Goal: Book appointment/travel/reservation

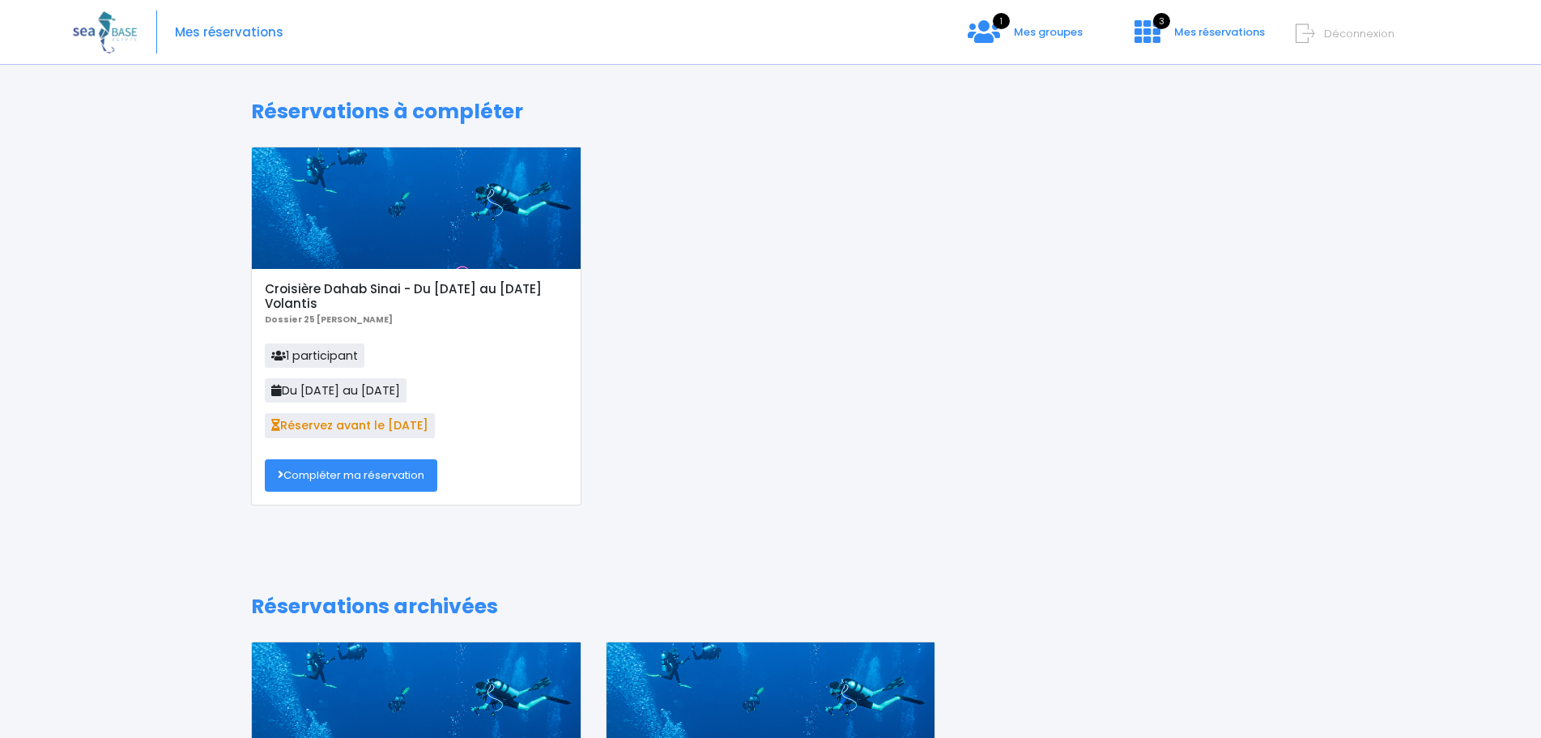
click at [354, 474] on link "Compléter ma réservation" at bounding box center [351, 475] width 172 height 32
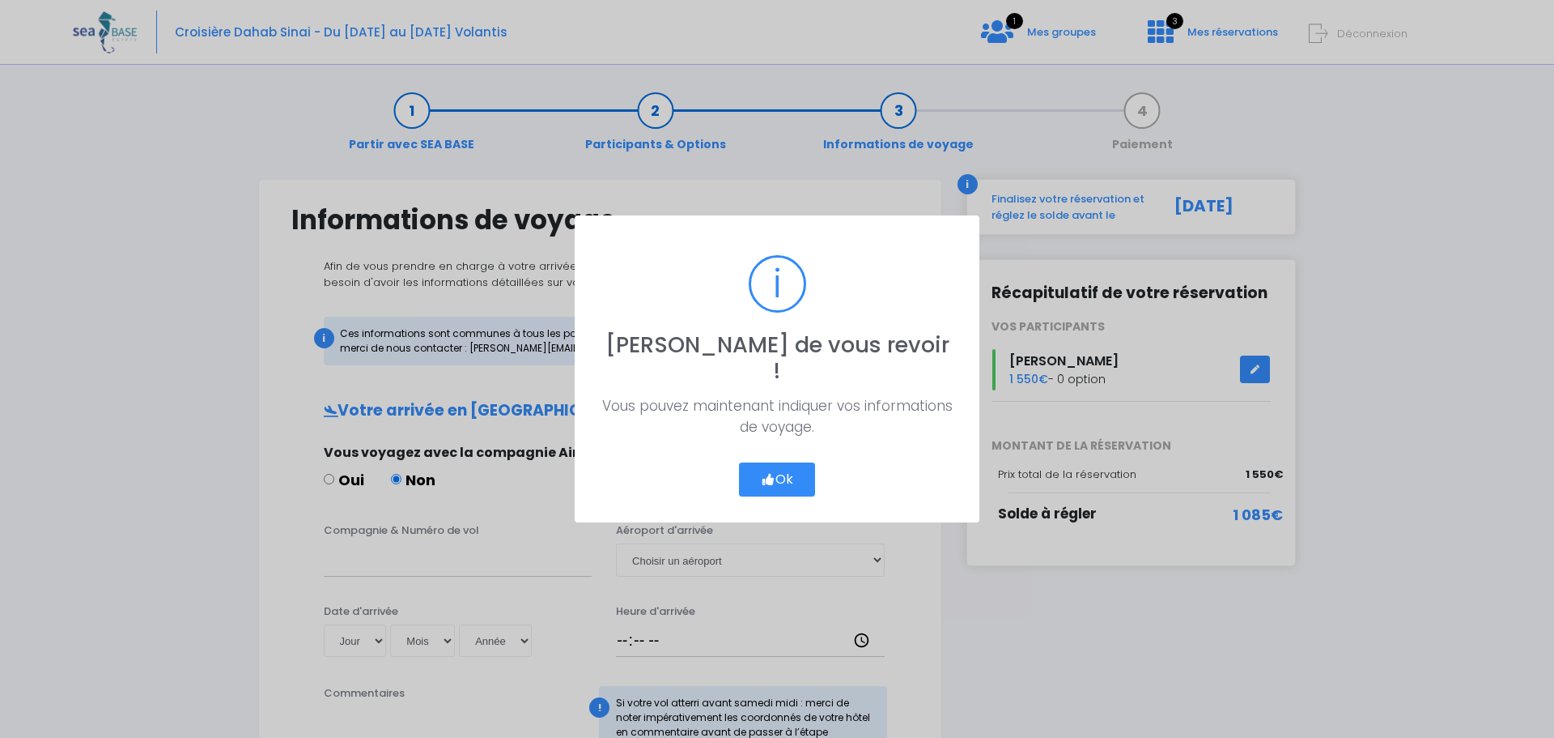
click at [781, 463] on button "Ok" at bounding box center [777, 479] width 76 height 34
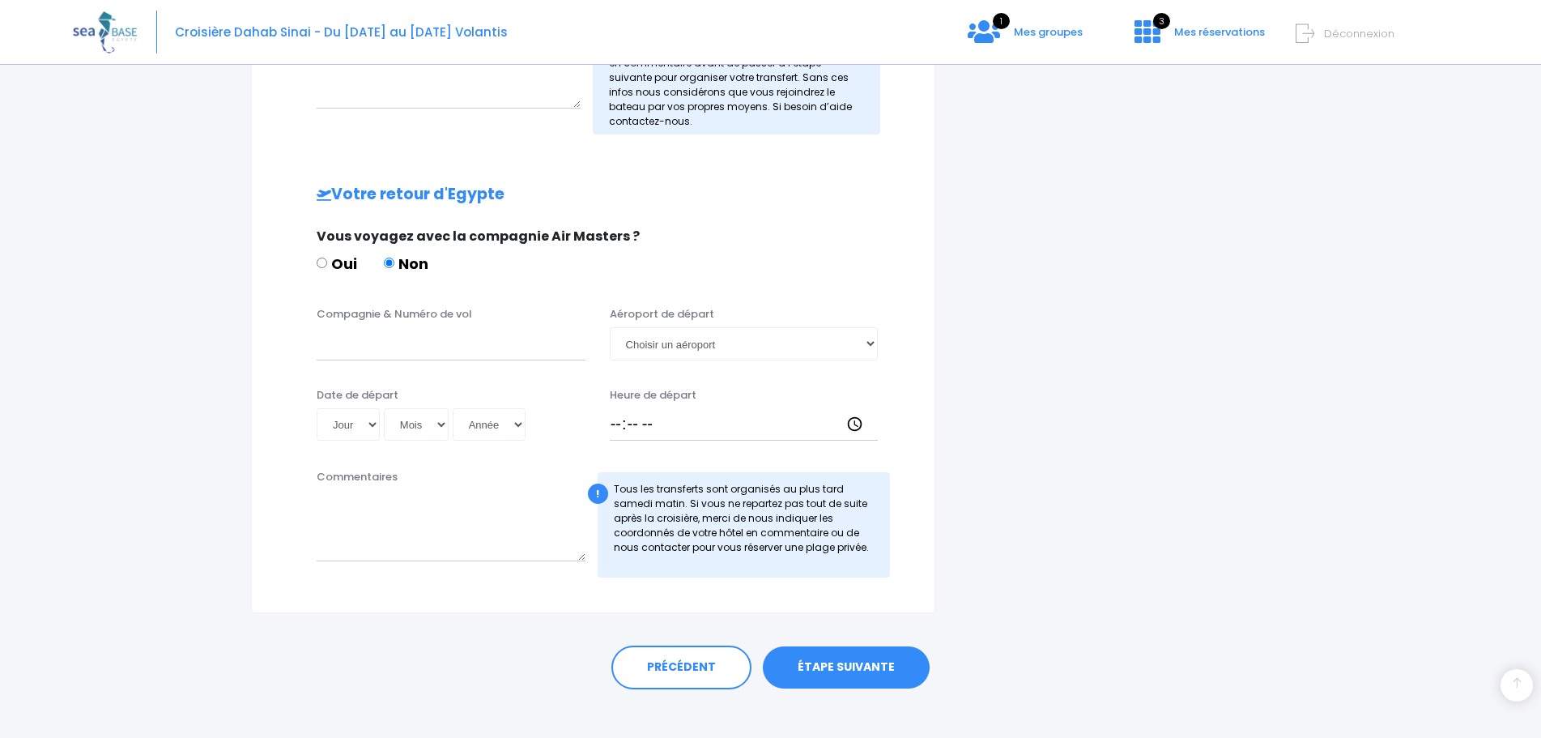
scroll to position [685, 0]
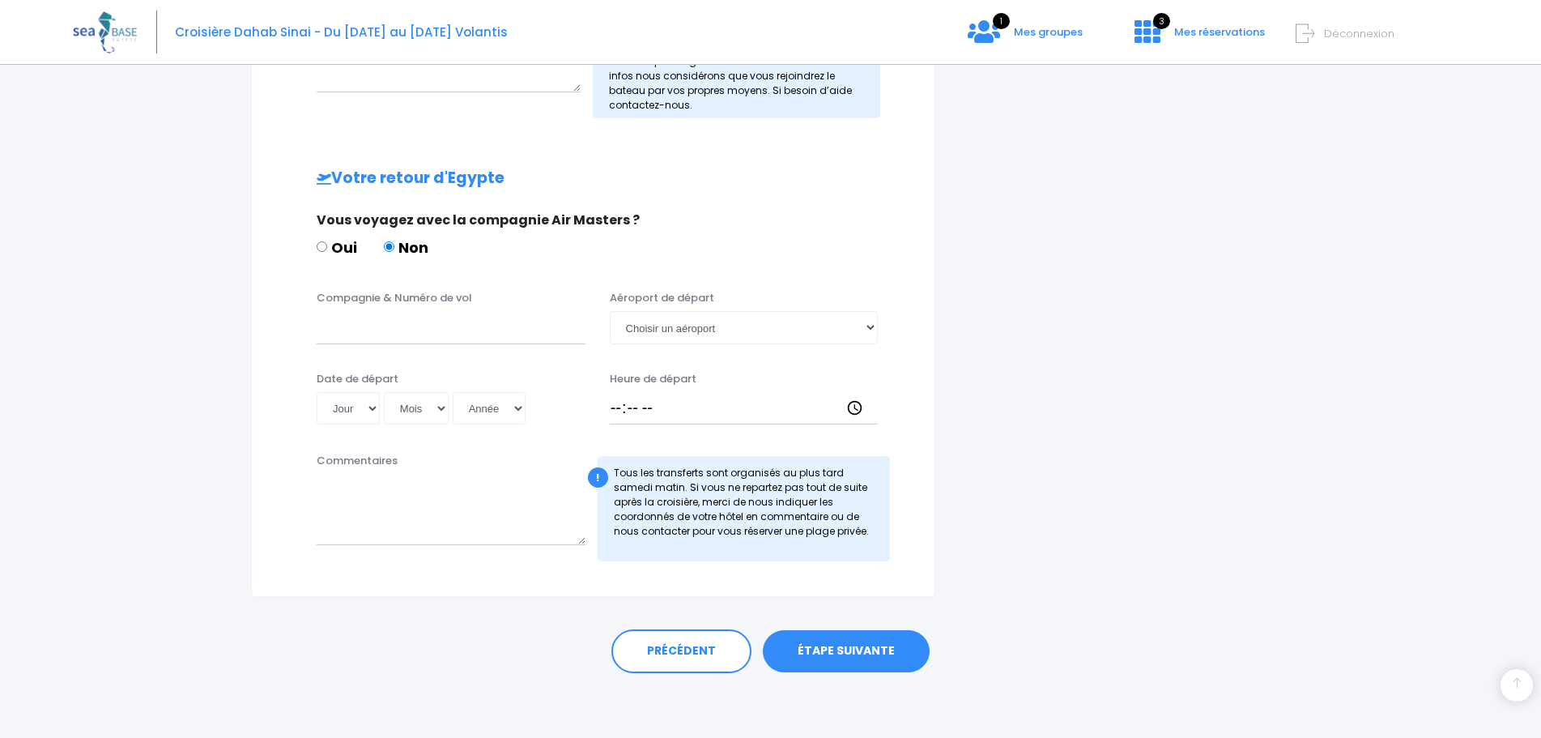
click at [854, 652] on link "ÉTAPE SUIVANTE" at bounding box center [846, 651] width 167 height 42
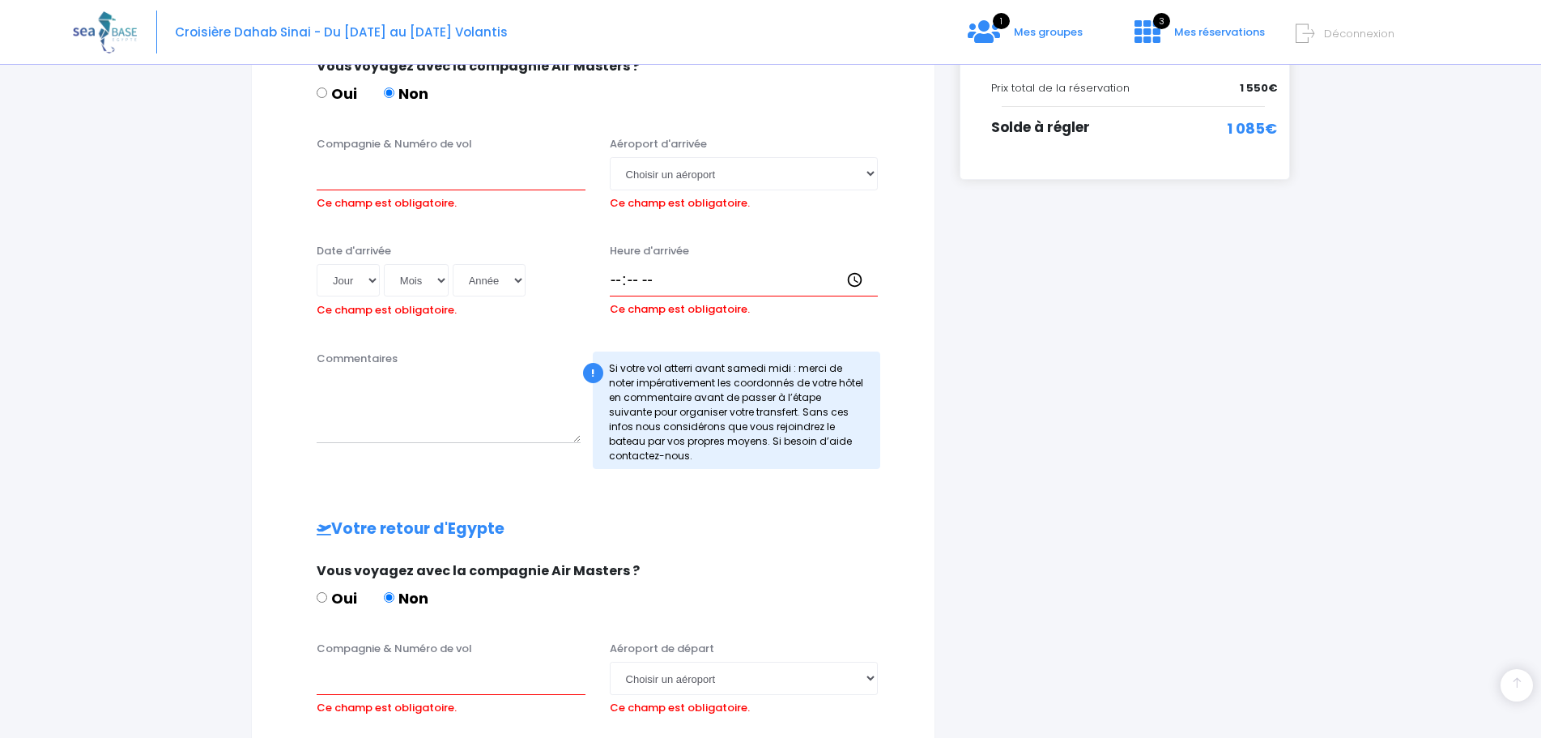
scroll to position [381, 0]
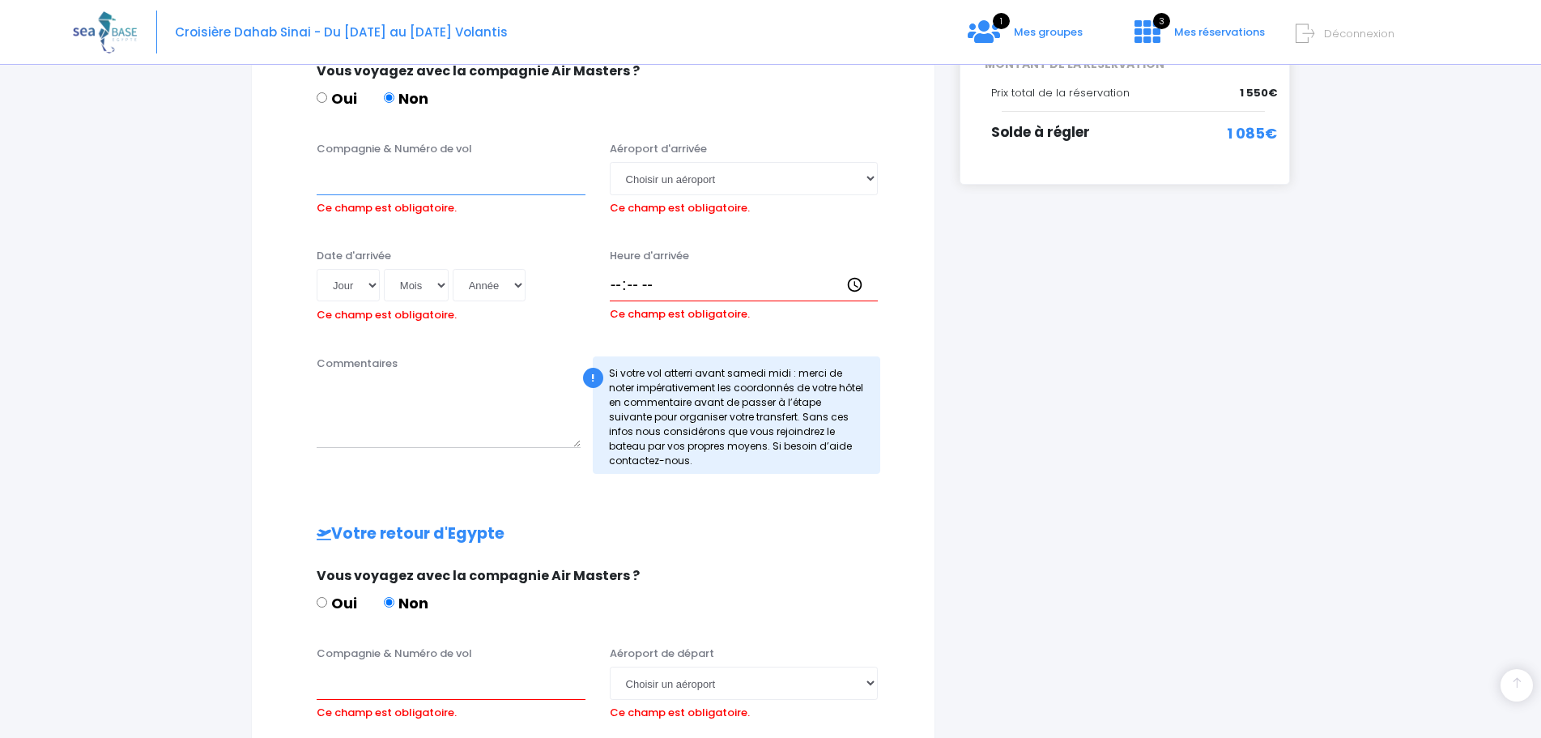
click at [341, 185] on input "Compagnie & Numéro de vol" at bounding box center [451, 178] width 269 height 32
type input "TRANSAVIA"
click at [869, 176] on select "Choisir un aéroport Hurghada Marsa Alam" at bounding box center [744, 178] width 269 height 32
select select "Hurghada"
click at [610, 162] on select "Choisir un aéroport Hurghada Marsa Alam" at bounding box center [744, 178] width 269 height 32
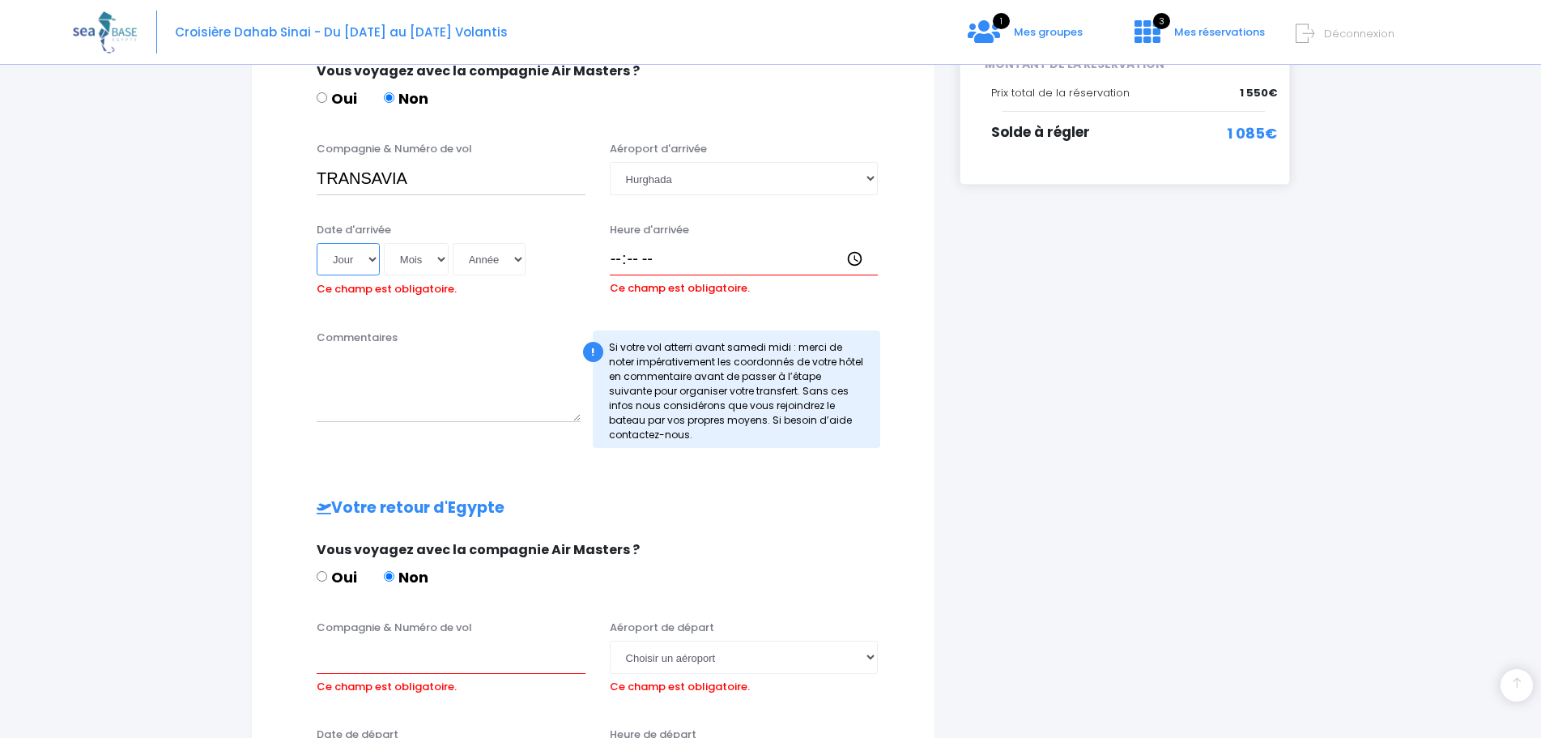
click at [376, 257] on select "Jour 01 02 03 04 05 06 07 08 09 10 11 12 13 14 15 16 17 18 19 20 21 22 23 24 25…" at bounding box center [348, 259] width 63 height 32
select select "22"
click at [317, 243] on select "Jour 01 02 03 04 05 06 07 08 09 10 11 12 13 14 15 16 17 18 19 20 21 22 23 24 25…" at bounding box center [348, 259] width 63 height 32
click at [446, 255] on select "Mois 01 02 03 04 05 06 07 08 09 10 11 12" at bounding box center [416, 259] width 65 height 32
select select "11"
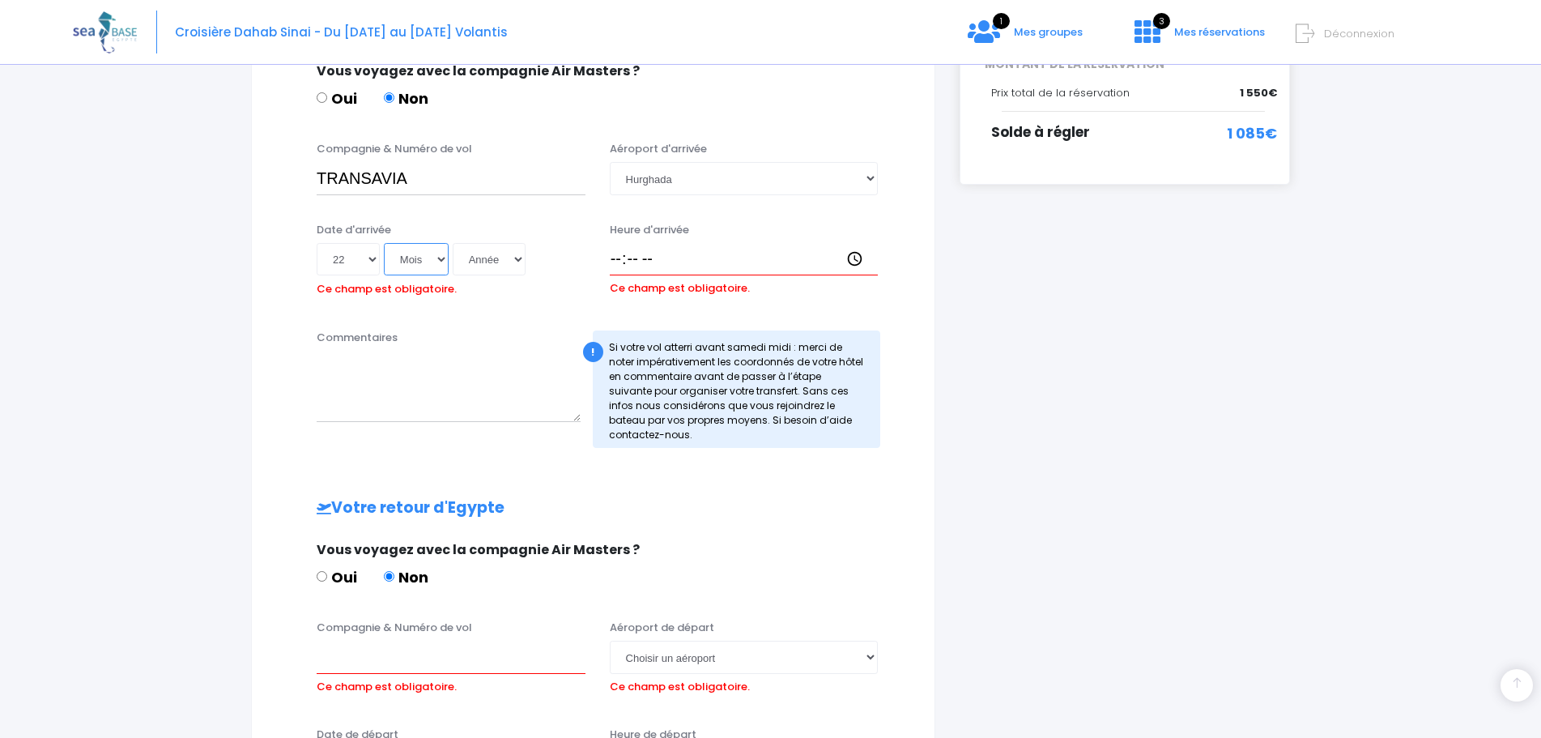
click at [385, 243] on select "Mois 01 02 03 04 05 06 07 08 09 10 11 12" at bounding box center [416, 259] width 65 height 32
click at [520, 260] on select "Année 2045 2044 2043 2042 2041 2040 2039 2038 2037 2036 2035 2034 2033 2032 203…" at bounding box center [489, 259] width 73 height 32
select select "2025"
click at [455, 243] on select "Année 2045 2044 2043 2042 2041 2040 2039 2038 2037 2036 2035 2034 2033 2032 203…" at bounding box center [489, 259] width 73 height 32
type input "2025-11-22"
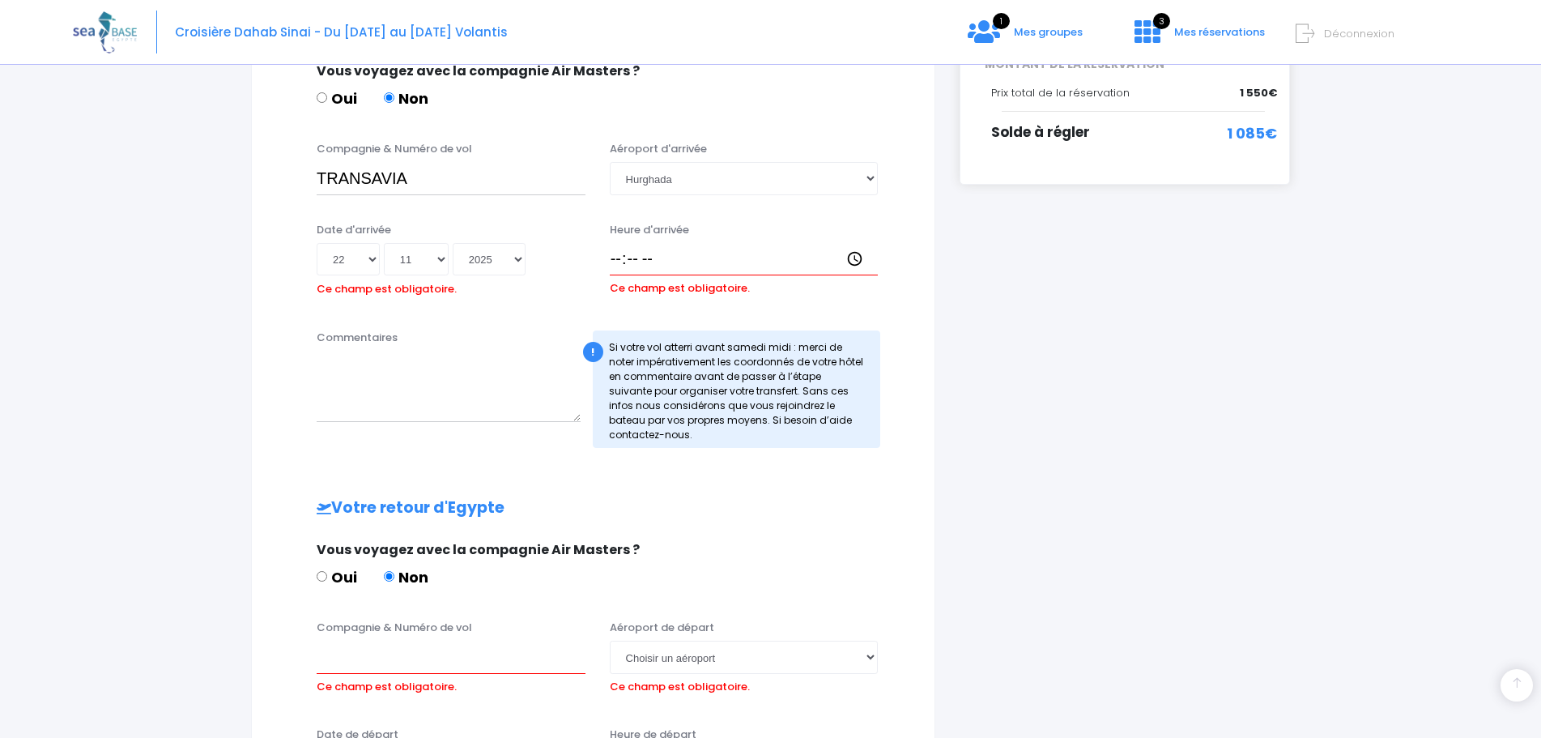
click at [491, 348] on div "Commentaires" at bounding box center [448, 388] width 288 height 118
click at [613, 259] on input "Heure d'arrivée" at bounding box center [744, 259] width 269 height 32
type input "15:45"
click at [699, 484] on div "Votre arrivée en Egypte Vous voyagez avec la compagnie Air Masters ? Oui Non Co…" at bounding box center [593, 486] width 618 height 933
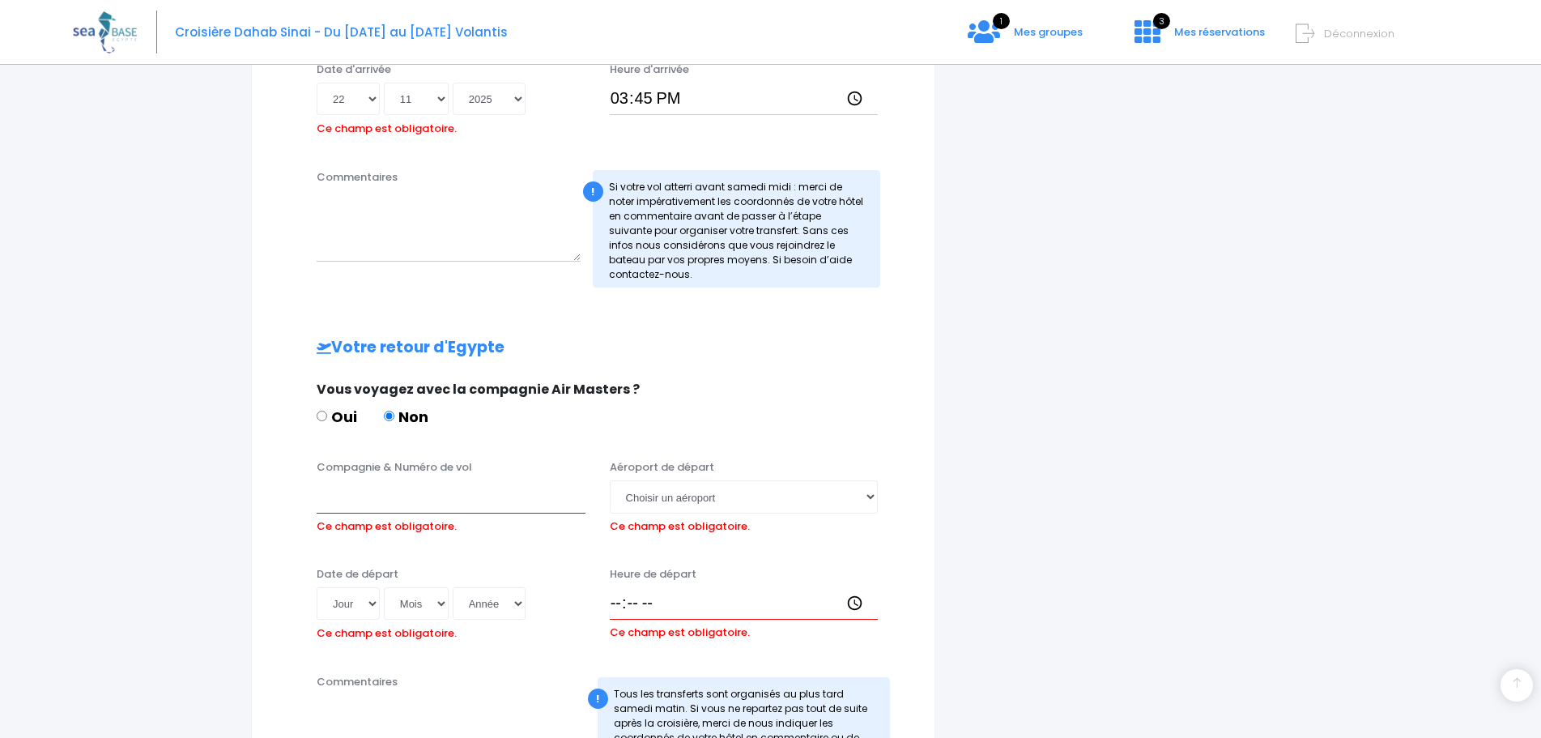
scroll to position [543, 0]
click at [379, 502] on input "Compagnie & Numéro de vol" at bounding box center [451, 494] width 269 height 32
type input "TRANSAVIA"
click at [374, 598] on select "Jour 01 02 03 04 05 06 07 08 09 10 11 12 13 14 15 16 17 18 19 20 21 22 23 24 25…" at bounding box center [348, 601] width 63 height 32
select select "29"
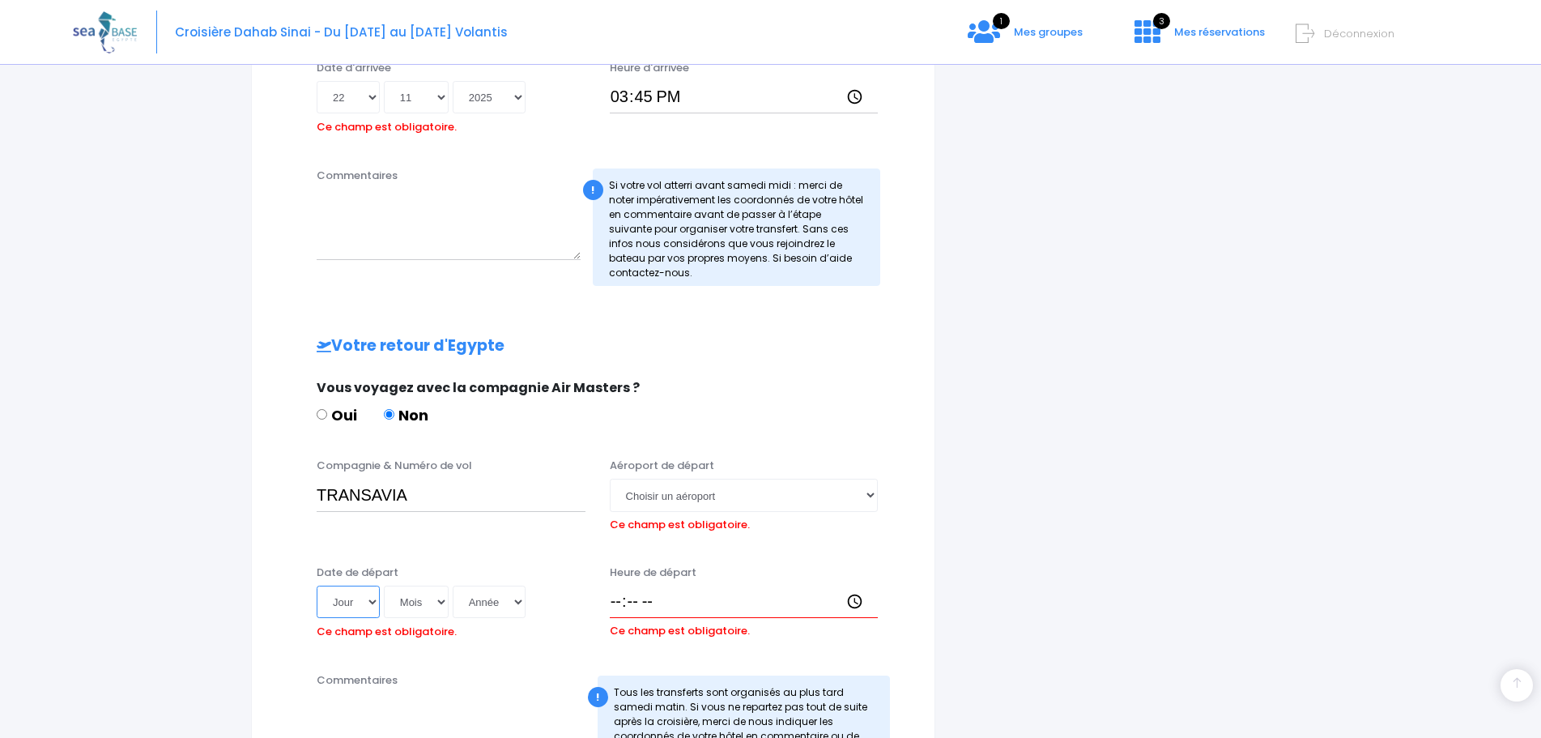
click at [317, 585] on select "Jour 01 02 03 04 05 06 07 08 09 10 11 12 13 14 15 16 17 18 19 20 21 22 23 24 25…" at bounding box center [348, 601] width 63 height 32
click at [440, 602] on select "Mois 01 02 03 04 05 06 07 08 09 10 11 12" at bounding box center [416, 601] width 65 height 32
select select "11"
click at [385, 585] on select "Mois 01 02 03 04 05 06 07 08 09 10 11 12" at bounding box center [416, 601] width 65 height 32
click at [525, 598] on select "Année 2045 2044 2043 2042 2041 2040 2039 2038 2037 2036 2035 2034 2033 2032 203…" at bounding box center [489, 601] width 73 height 32
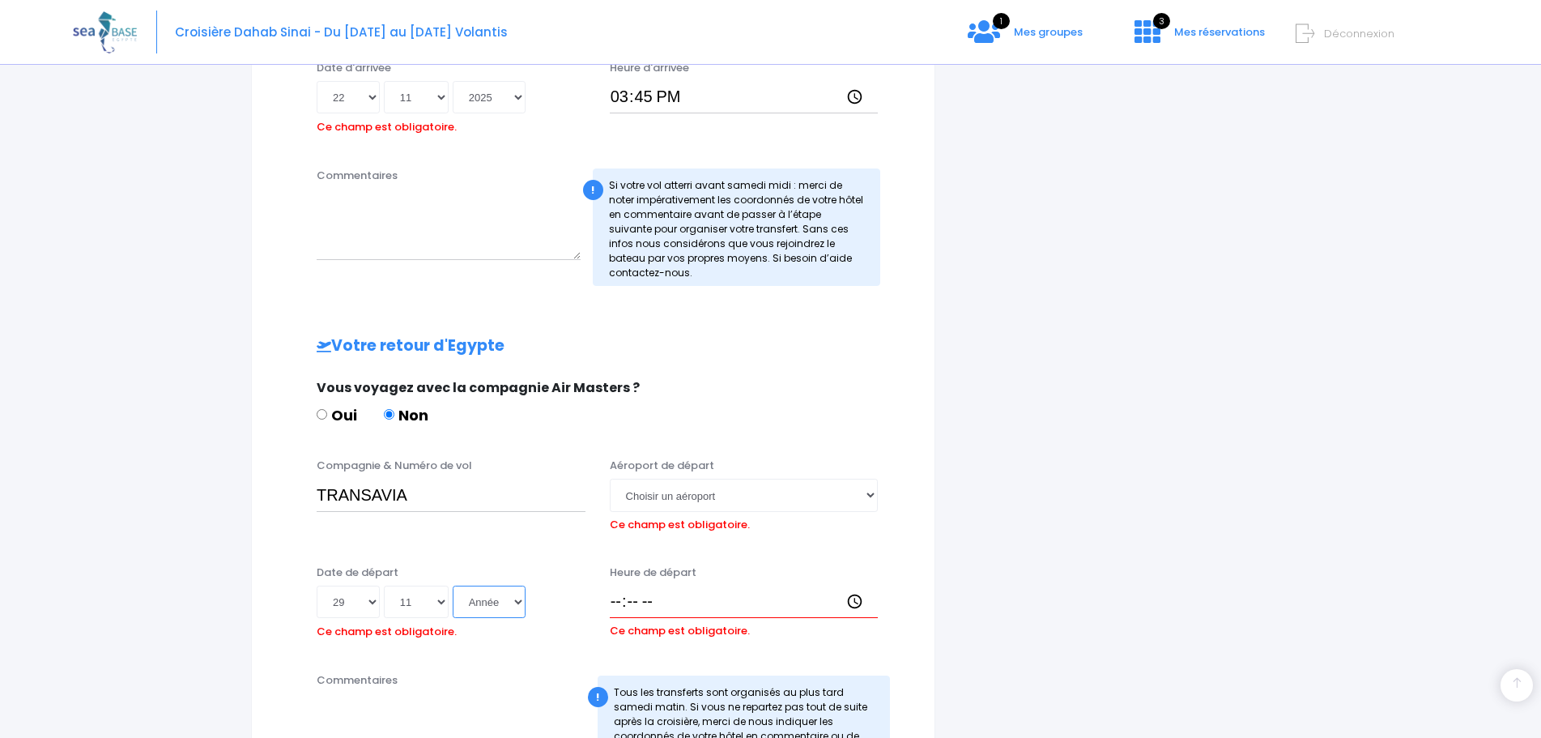
select select "2025"
click at [455, 585] on select "Année 2045 2044 2043 2042 2041 2040 2039 2038 2037 2036 2035 2034 2033 2032 203…" at bounding box center [489, 601] width 73 height 32
type input "2025-11-29"
click at [864, 494] on select "Choisir un aéroport Hurghada Marsa Alam" at bounding box center [744, 494] width 269 height 32
select select "Hurghada"
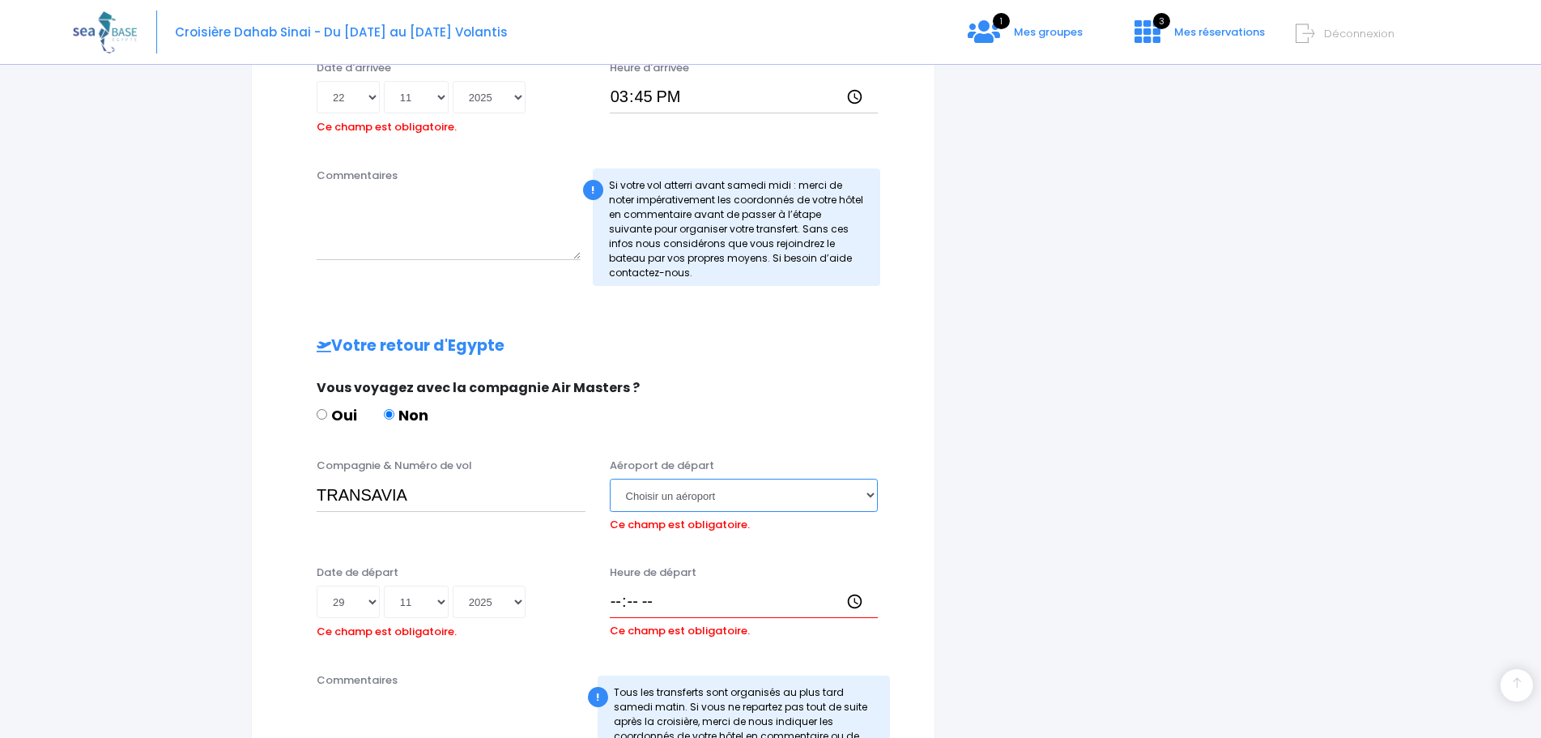
click at [610, 478] on select "Choisir un aéroport Hurghada Marsa Alam" at bounding box center [744, 494] width 269 height 32
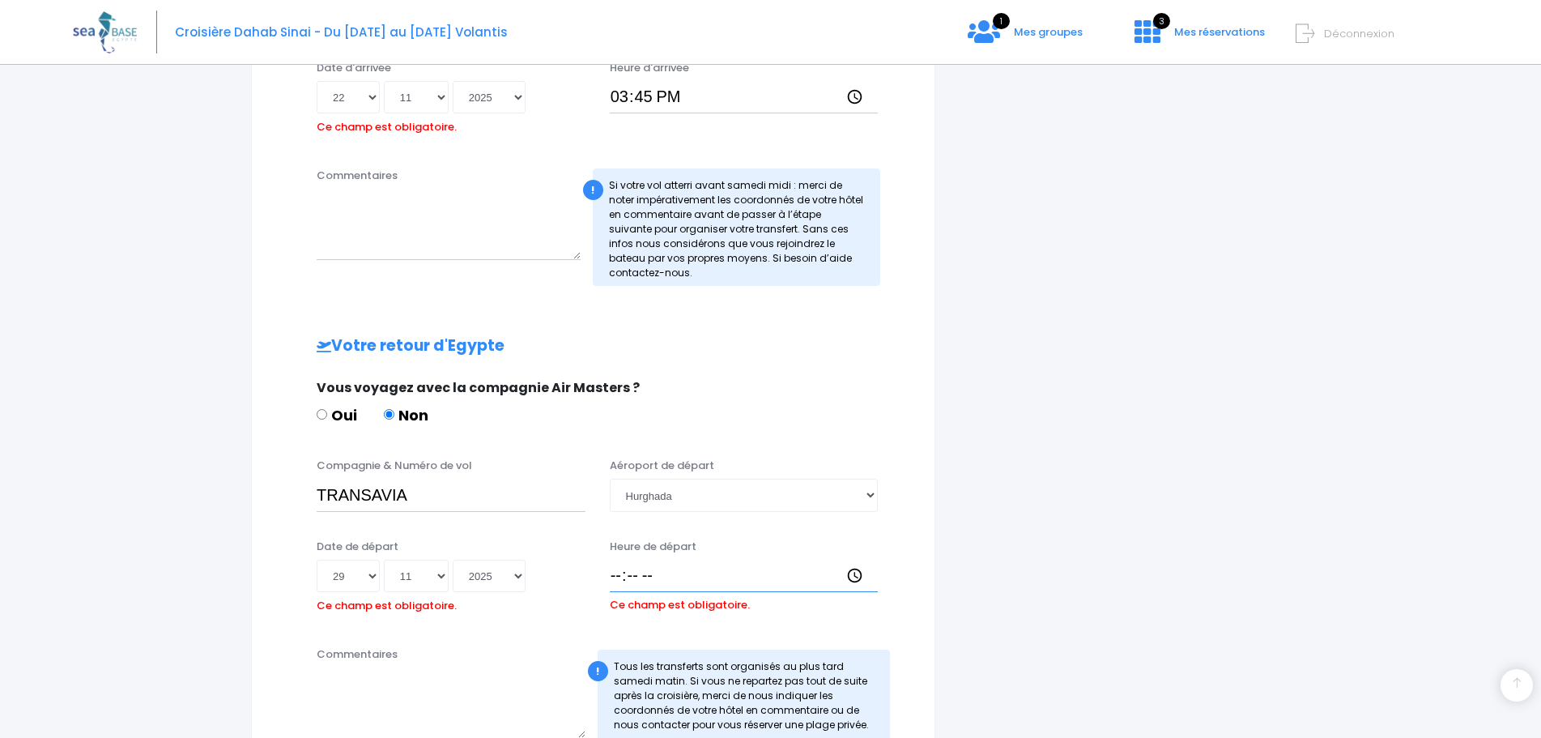
click at [618, 579] on input "Heure de départ" at bounding box center [744, 575] width 269 height 32
type input "16:45"
click at [572, 632] on div "Votre arrivée en Egypte Vous voyagez avec la compagnie Air Masters ? Oui Non Co…" at bounding box center [593, 311] width 618 height 907
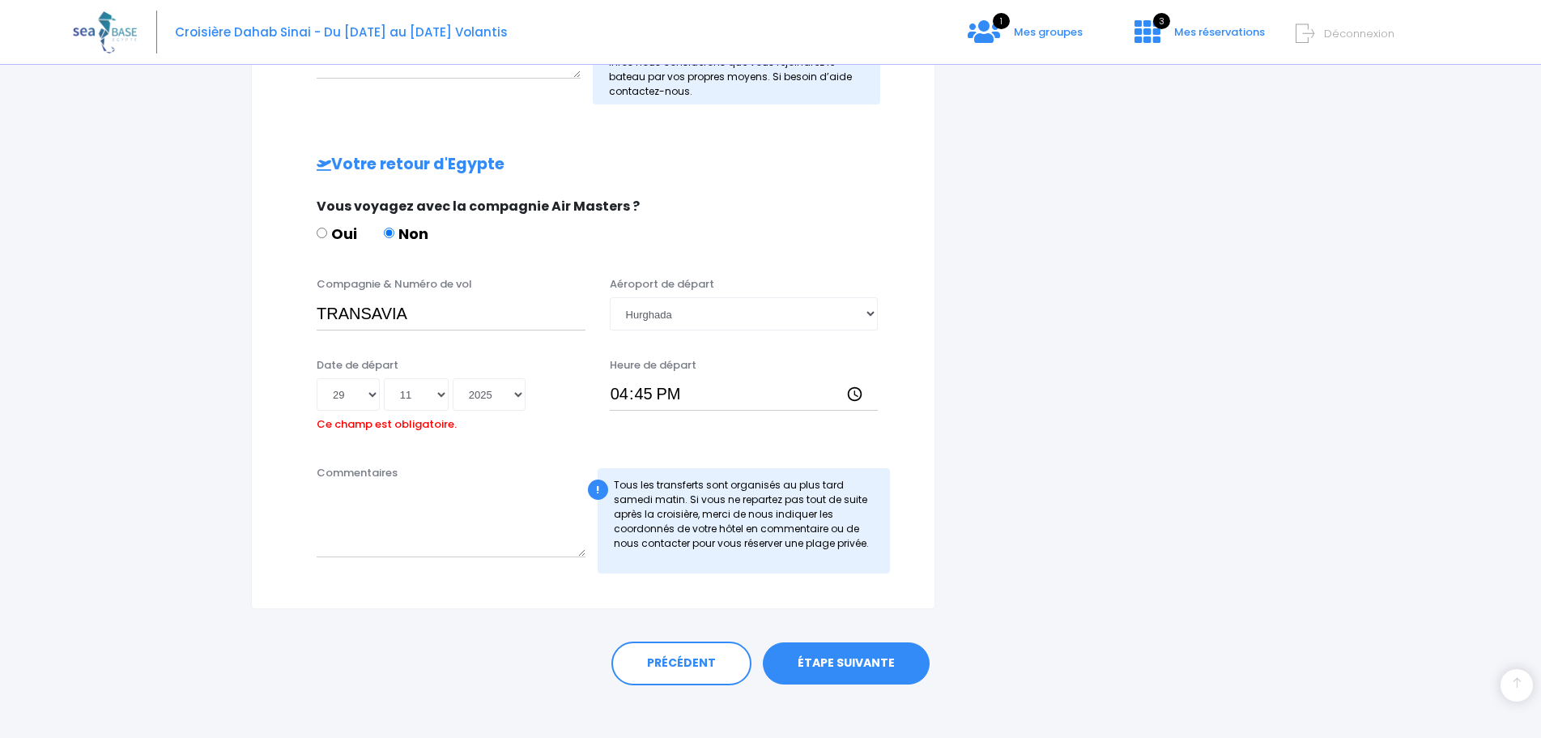
scroll to position [737, 0]
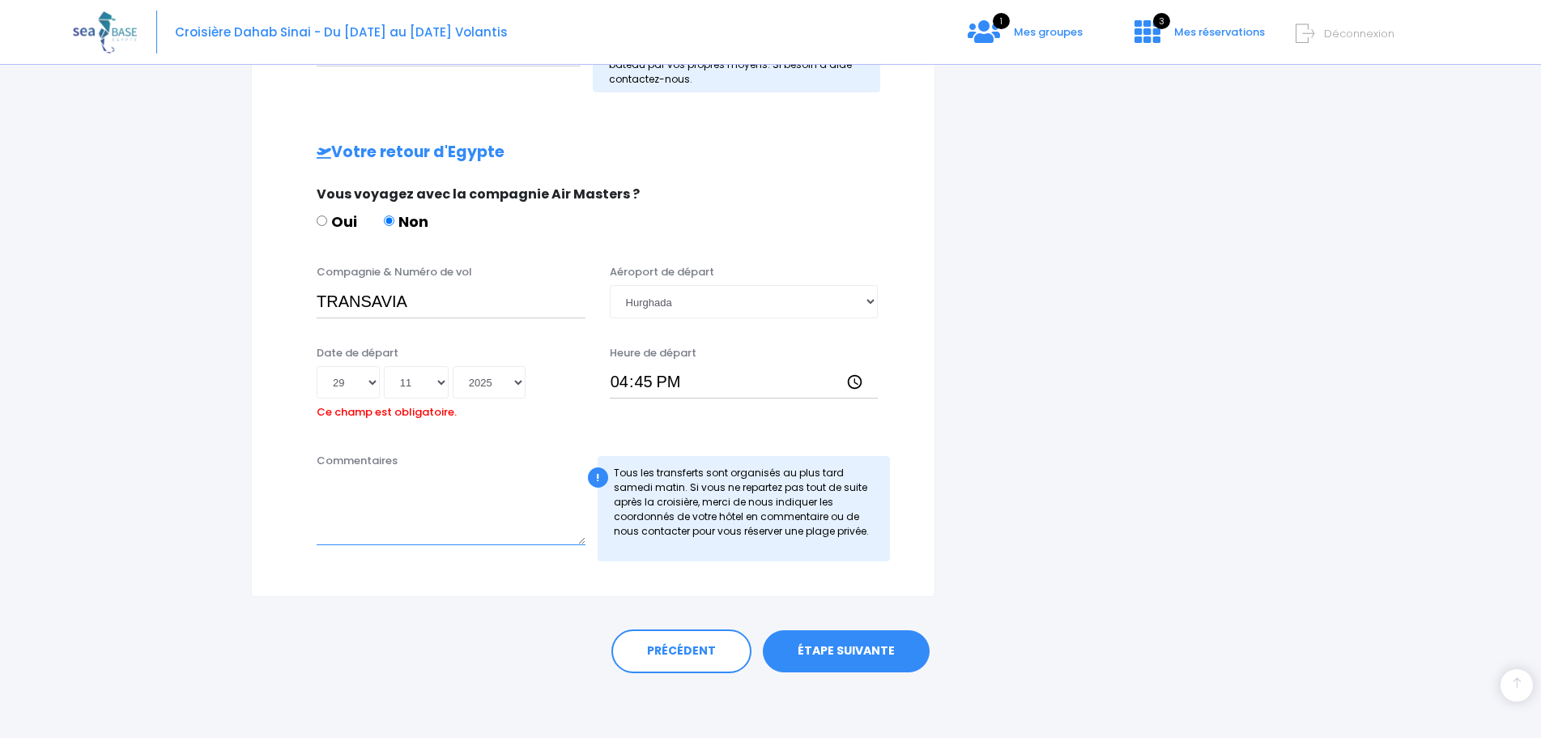
click at [483, 539] on textarea "Commentaires" at bounding box center [451, 509] width 269 height 71
type textarea "j"
click at [475, 489] on textarea "Je ne pars pas le matin. Je peux eventuellement attendre à l'aéroport." at bounding box center [451, 509] width 269 height 71
type textarea "Je ne pars pas le matin. Je peux éventuellement attendre à l'aéroport."
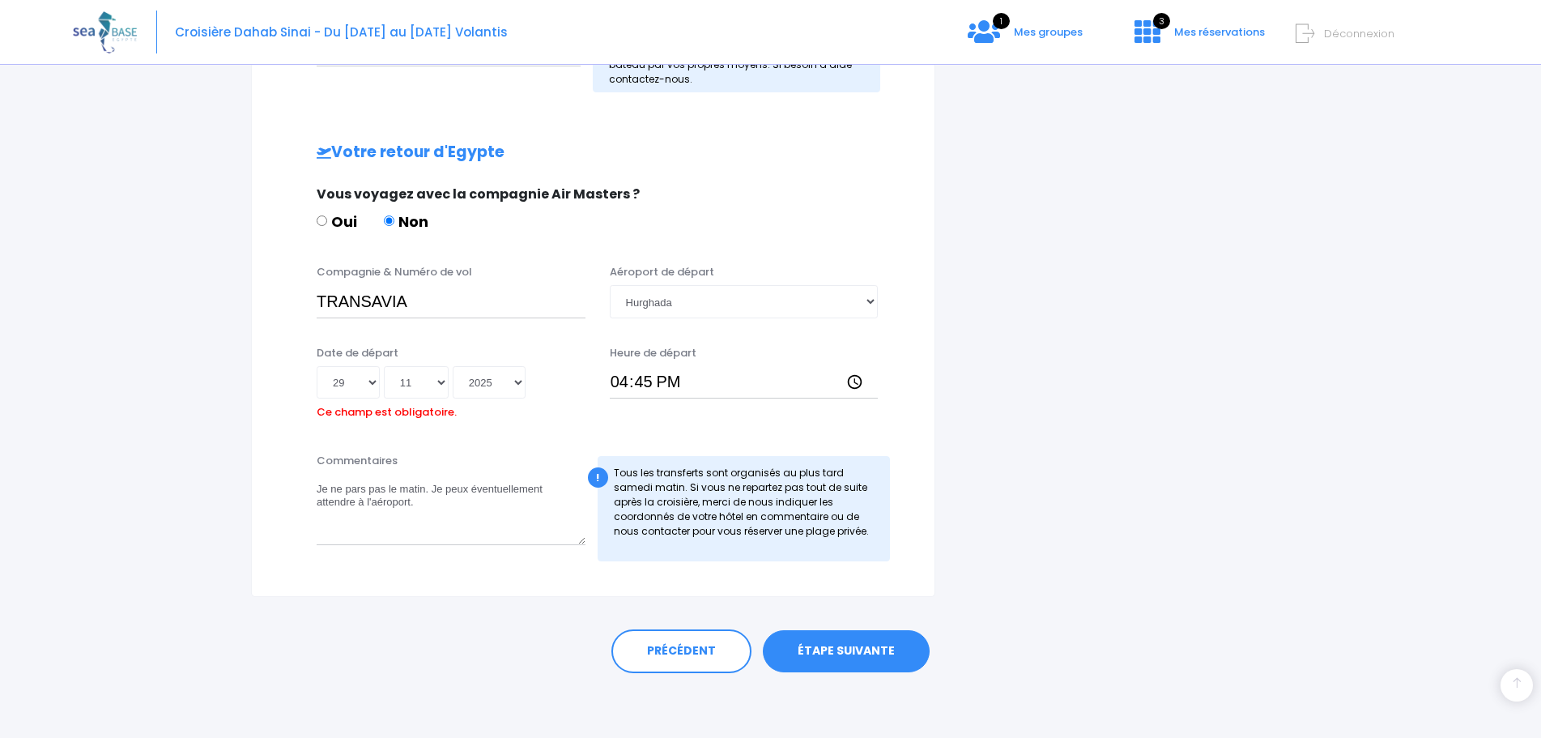
click at [844, 647] on link "ÉTAPE SUIVANTE" at bounding box center [846, 651] width 167 height 42
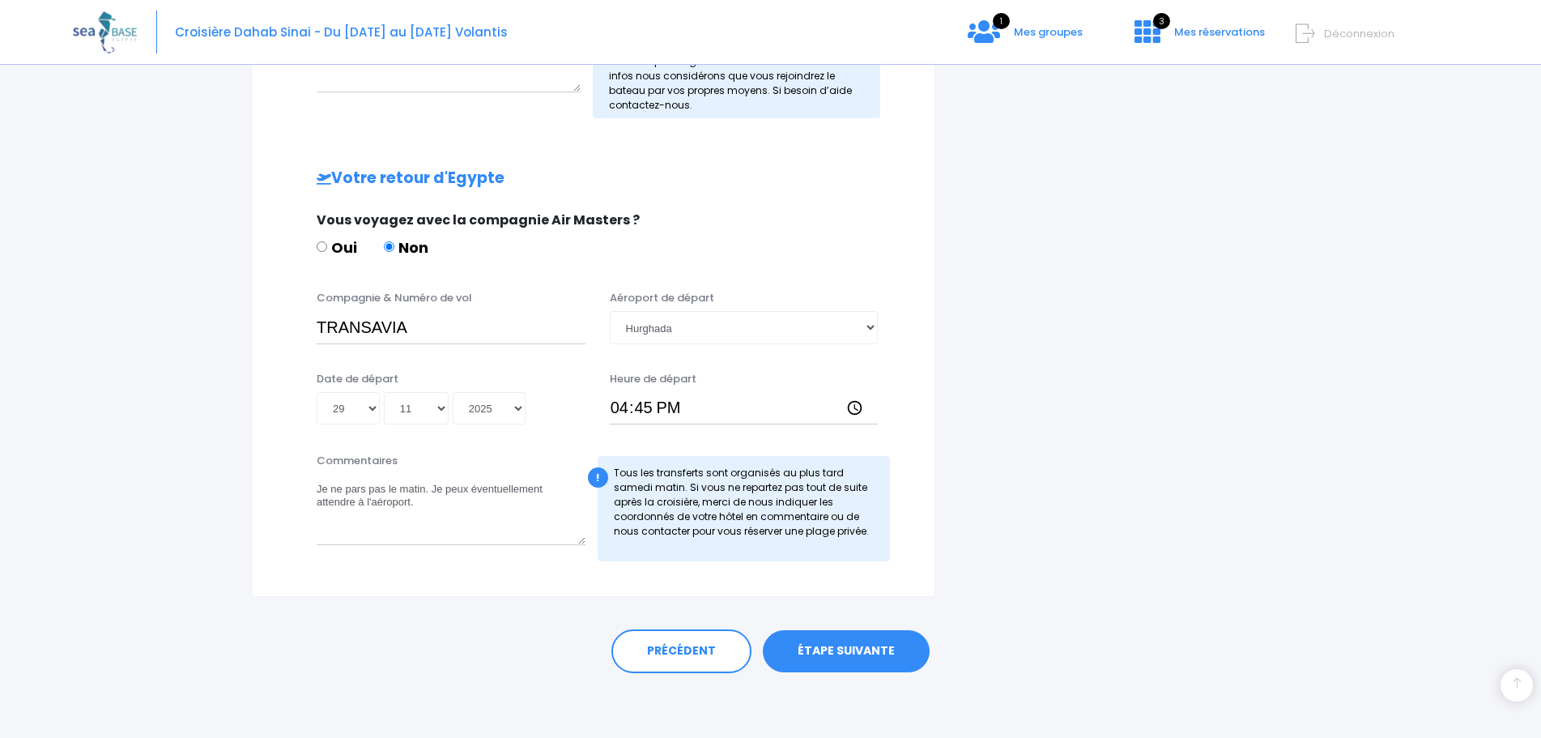
scroll to position [685, 0]
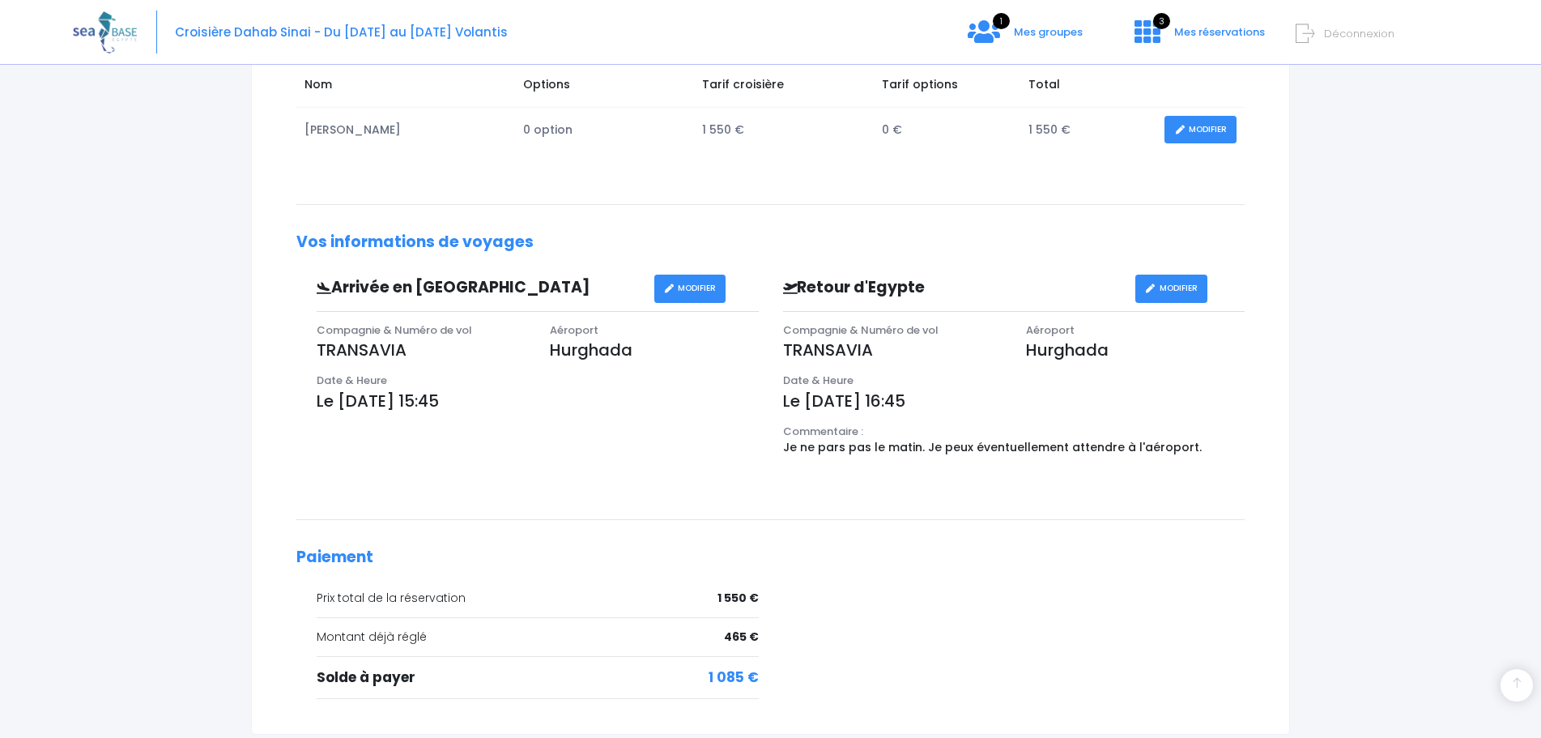
scroll to position [405, 0]
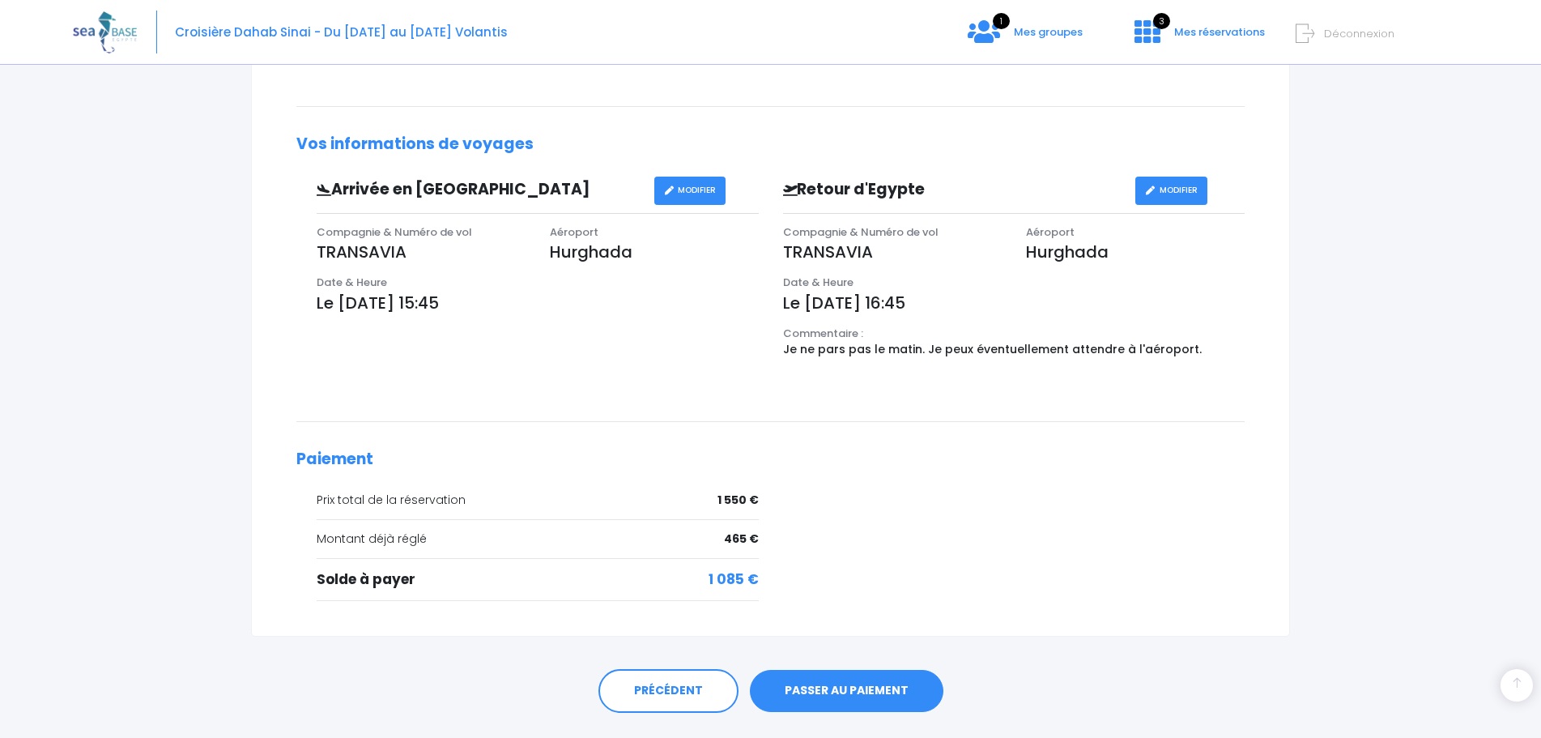
click at [831, 688] on link "PASSER AU PAIEMENT" at bounding box center [846, 691] width 193 height 42
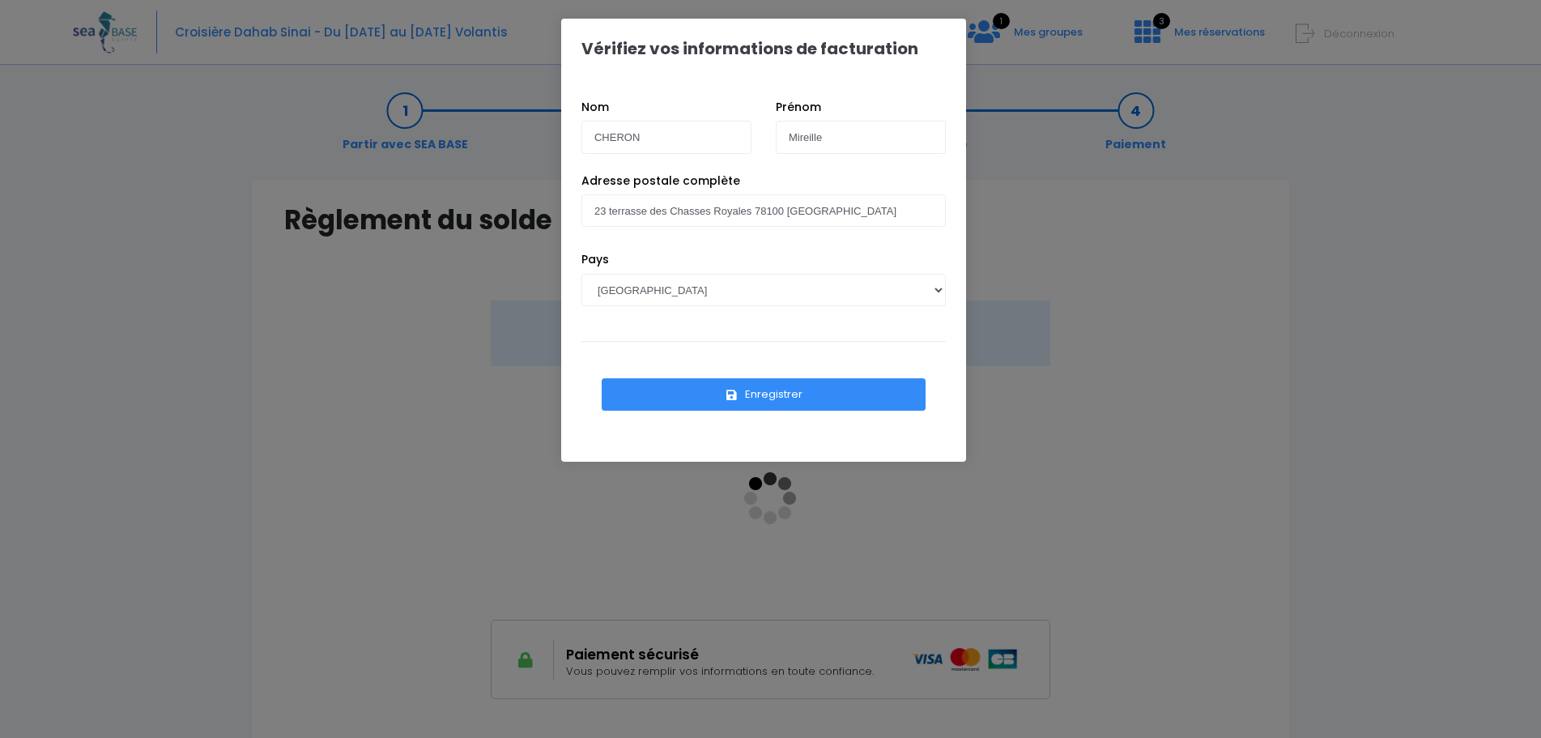
click at [755, 388] on button "Enregistrer" at bounding box center [764, 394] width 324 height 32
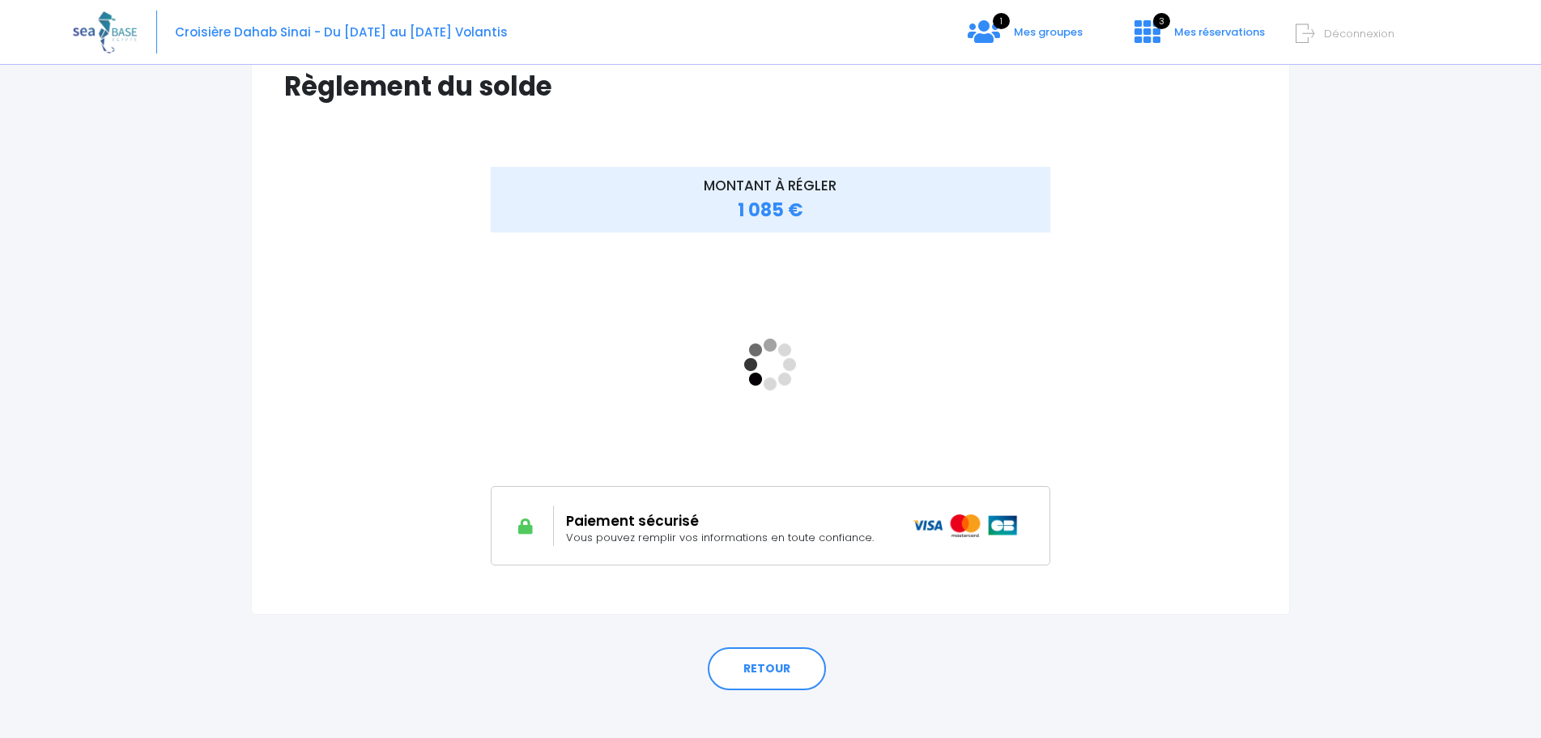
scroll to position [151, 0]
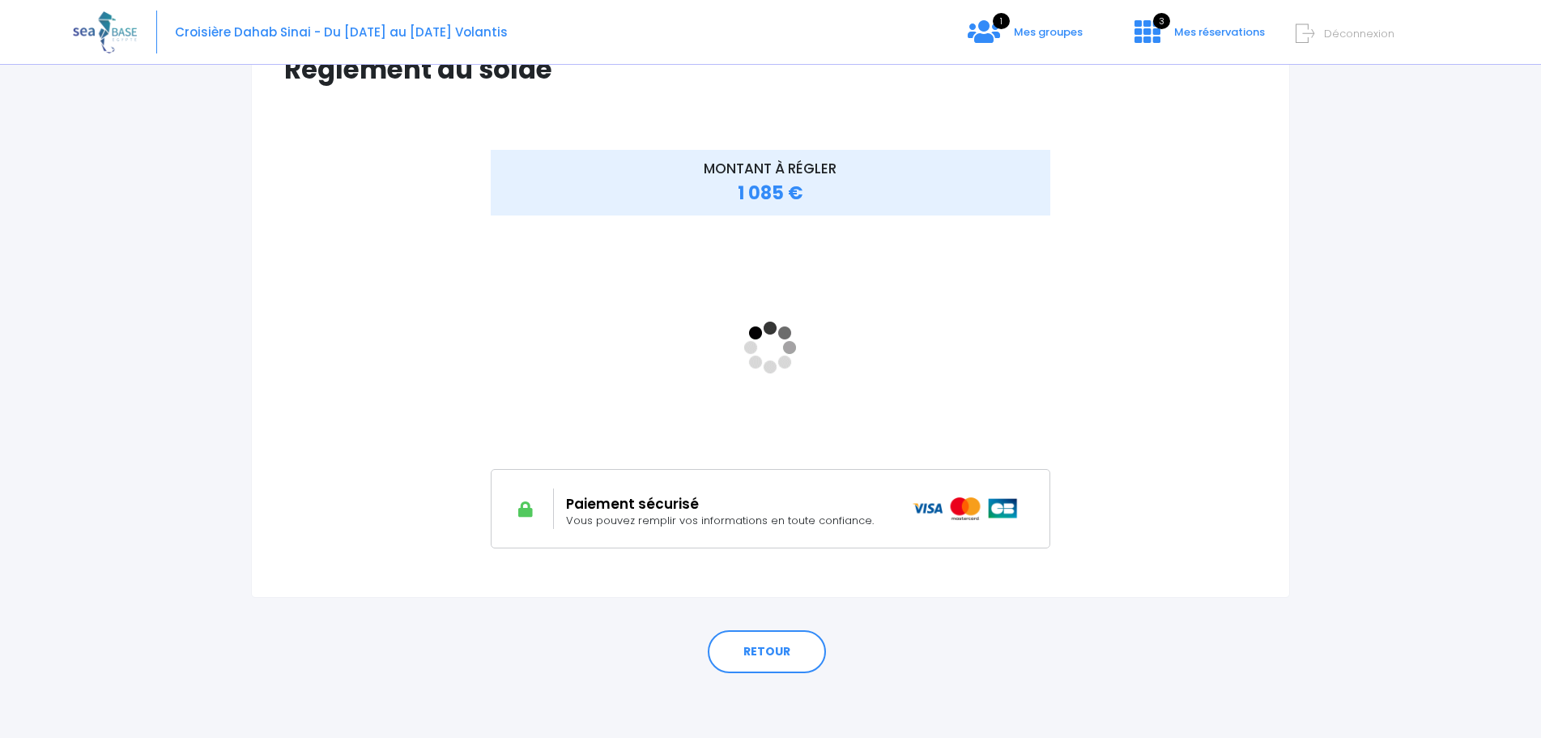
click at [1013, 24] on div "Croisière Dahab Sinai - Du [DATE] au [DATE] Volantis 1 Mes groupes 3 Déconnexion" at bounding box center [758, 32] width 1371 height 65
click at [1006, 19] on span "1" at bounding box center [1001, 21] width 17 height 16
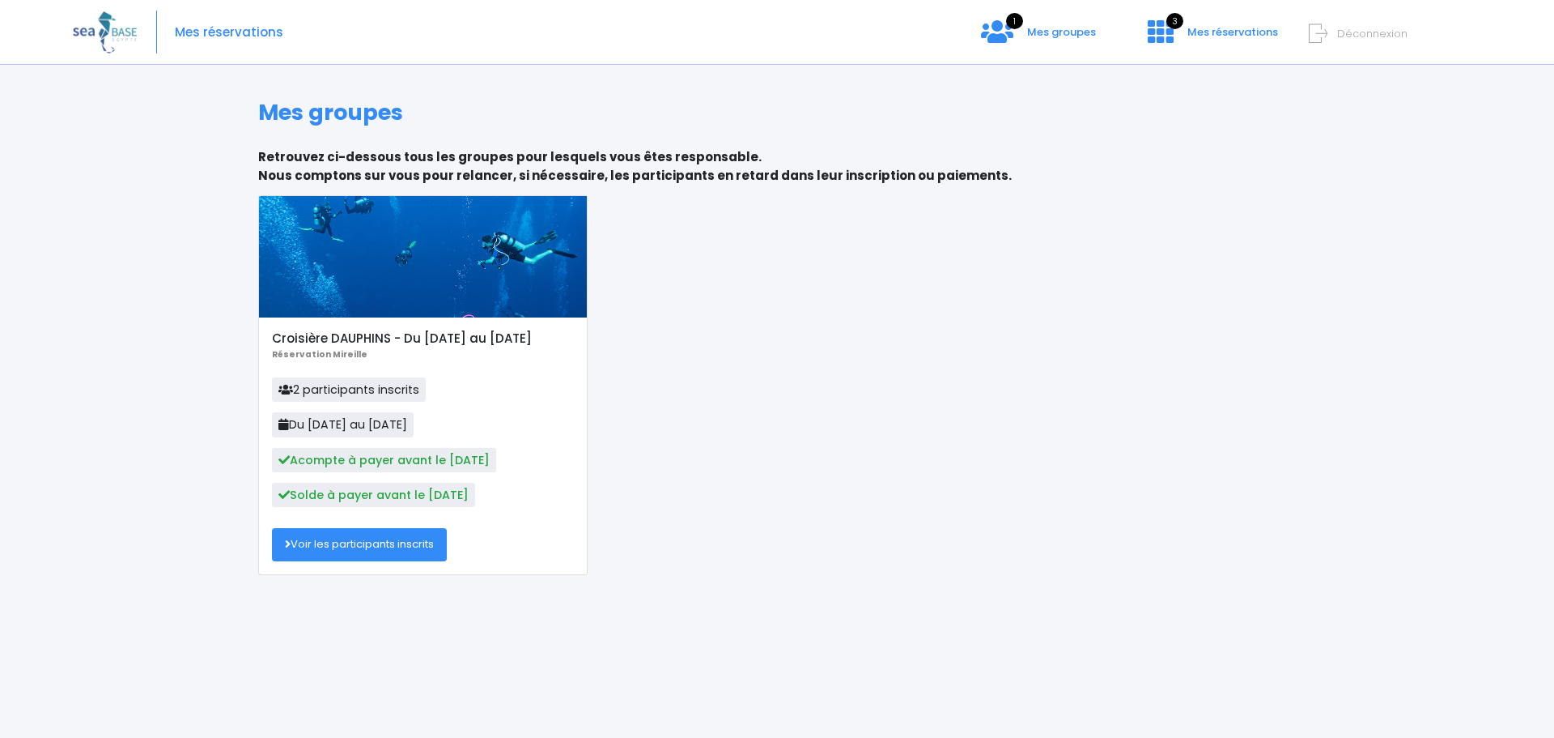
click at [1193, 18] on div "Mes réservations 1 Mes groupes 3 Mes réservations Déconnexion" at bounding box center [765, 32] width 1384 height 65
click at [1175, 18] on span "3" at bounding box center [1175, 21] width 17 height 16
